Goal: Check status: Check status

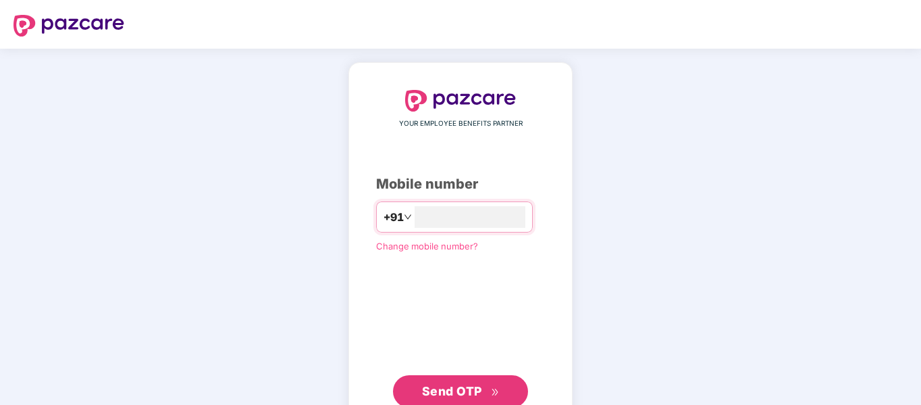
type input "**********"
click at [448, 390] on span "Send OTP" at bounding box center [452, 389] width 60 height 14
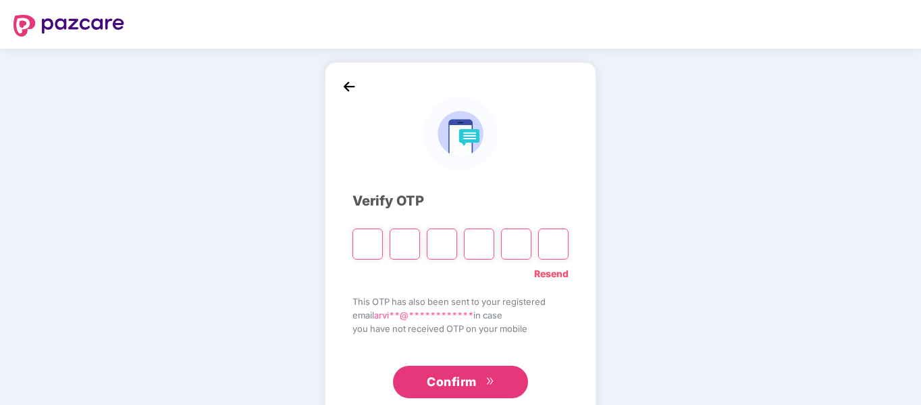
paste input "*"
type input "*"
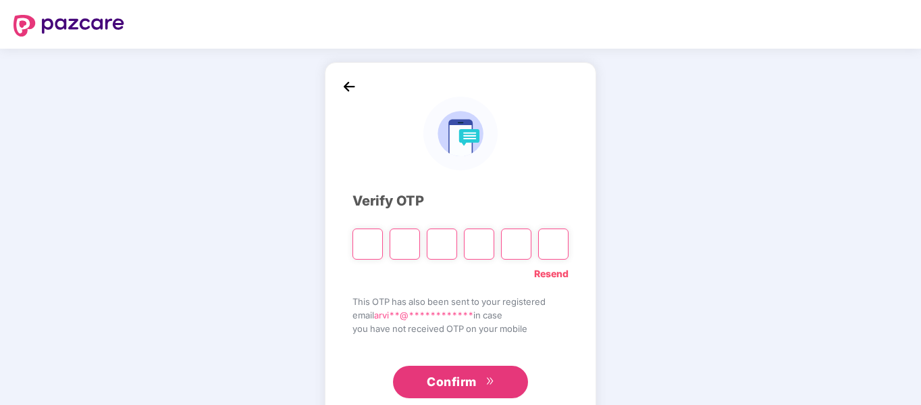
type input "*"
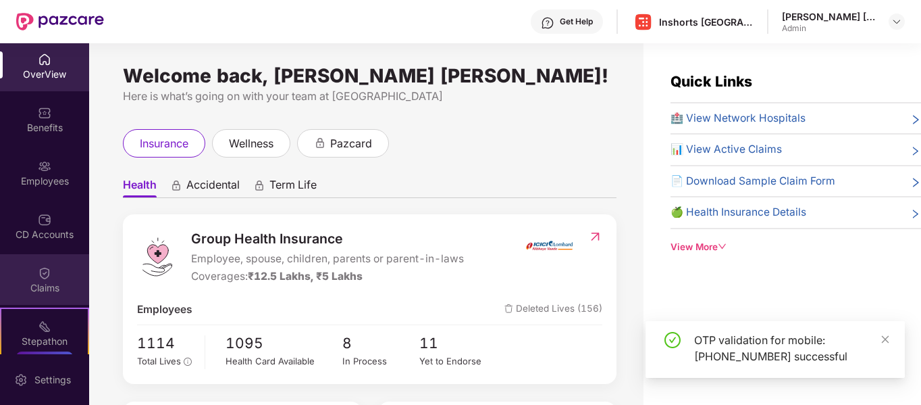
scroll to position [3, 0]
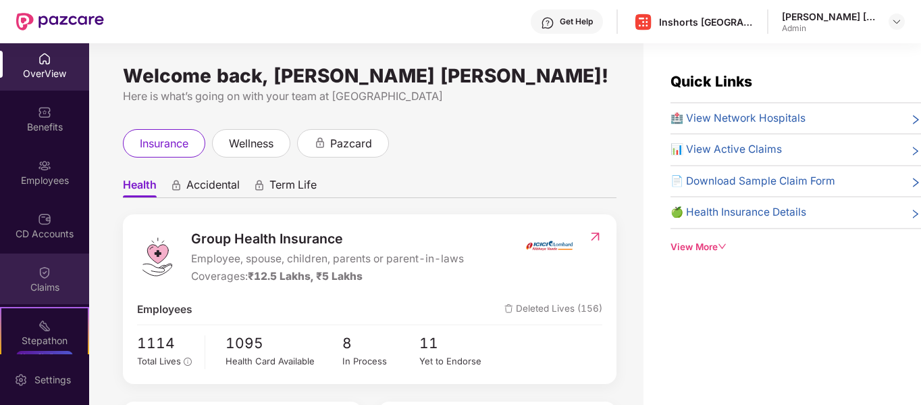
click at [40, 278] on img at bounding box center [45, 272] width 14 height 14
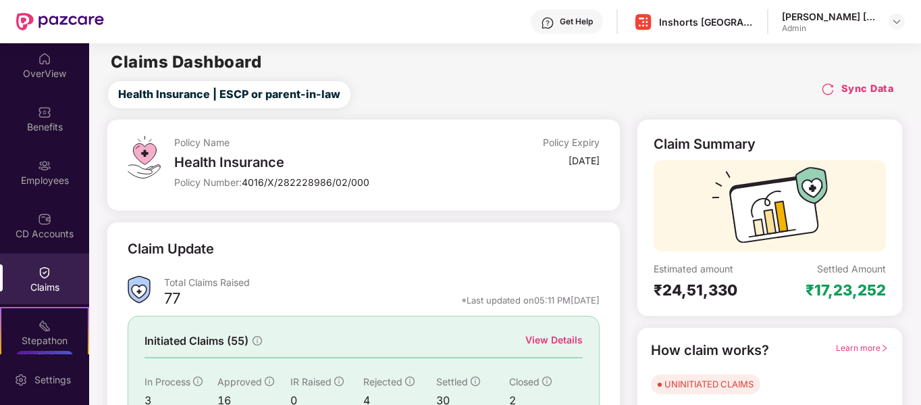
scroll to position [124, 0]
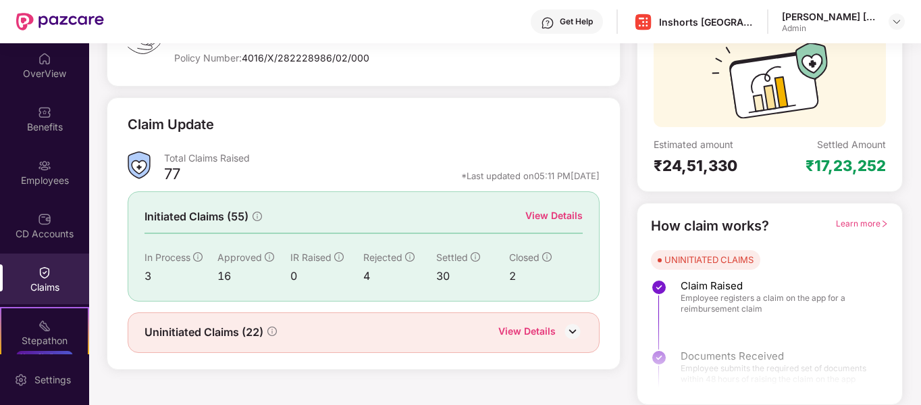
click at [516, 331] on div "View Details" at bounding box center [526, 332] width 57 height 18
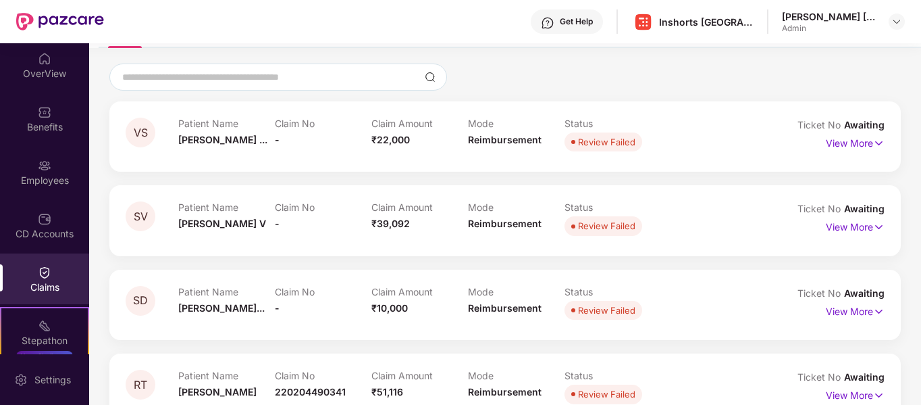
scroll to position [0, 0]
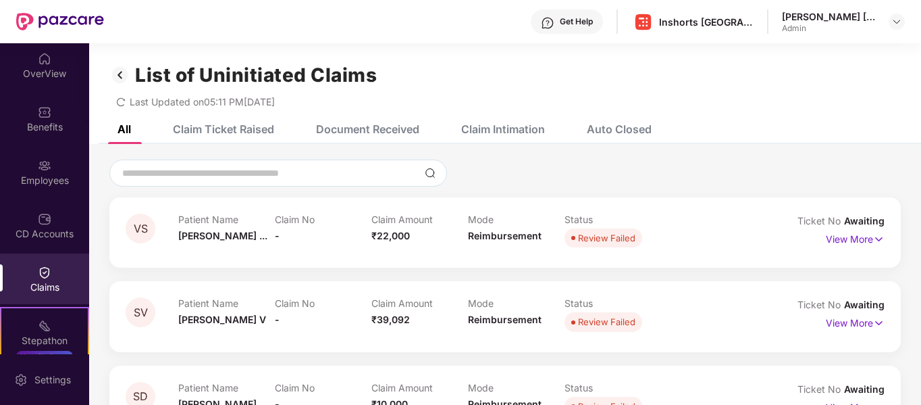
click at [226, 128] on div "Claim Ticket Raised" at bounding box center [223, 129] width 101 height 14
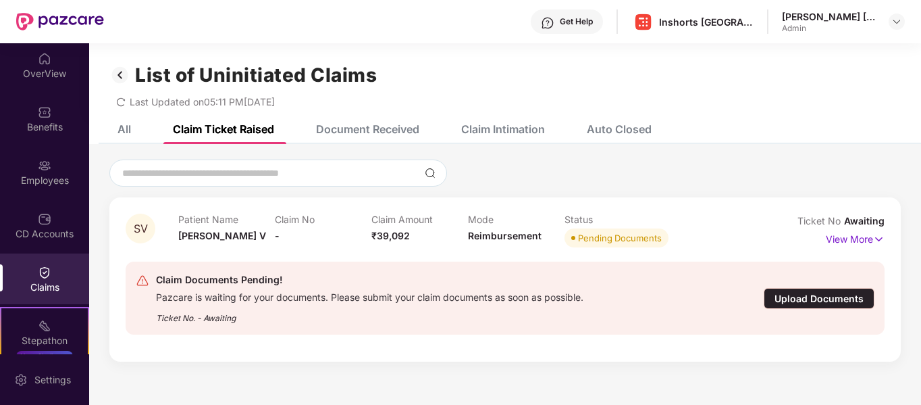
click at [48, 277] on img at bounding box center [45, 272] width 14 height 14
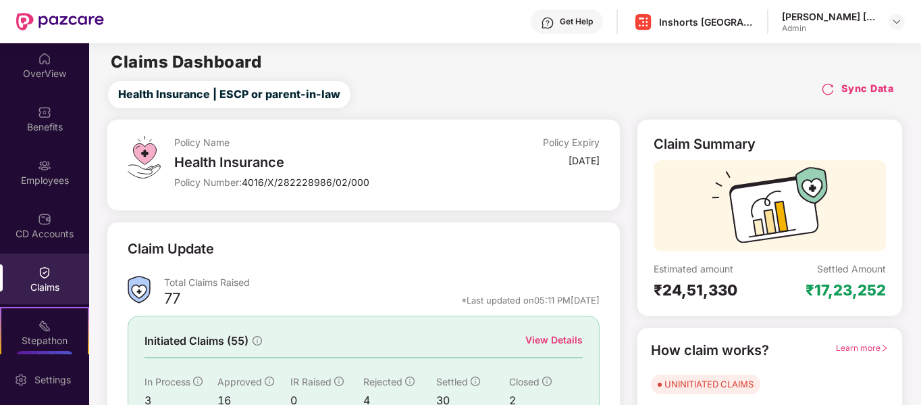
scroll to position [124, 0]
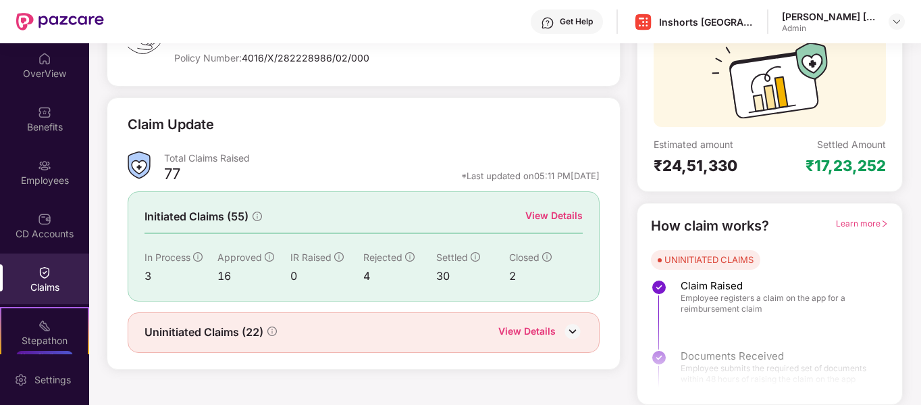
click at [550, 214] on div "View Details" at bounding box center [553, 215] width 57 height 15
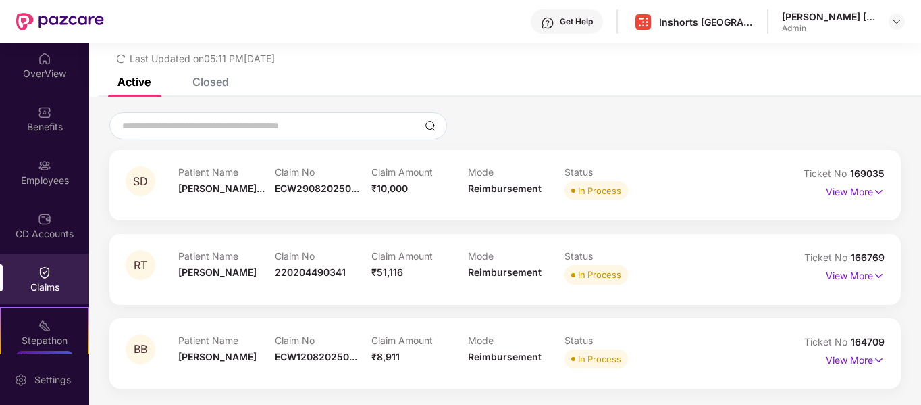
scroll to position [43, 0]
click at [849, 362] on p "View More" at bounding box center [855, 358] width 59 height 18
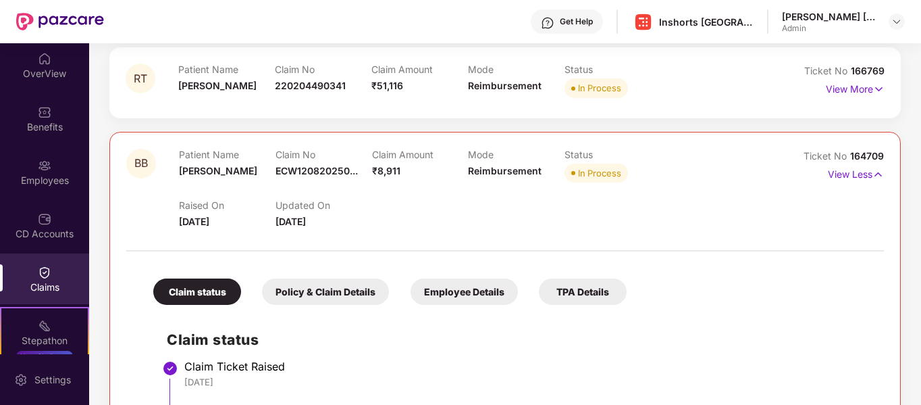
scroll to position [182, 0]
